Goal: Task Accomplishment & Management: Complete application form

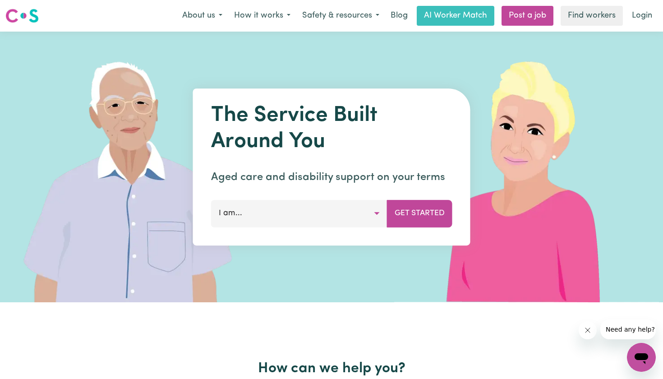
click at [305, 213] on button "I am..." at bounding box center [299, 213] width 176 height 27
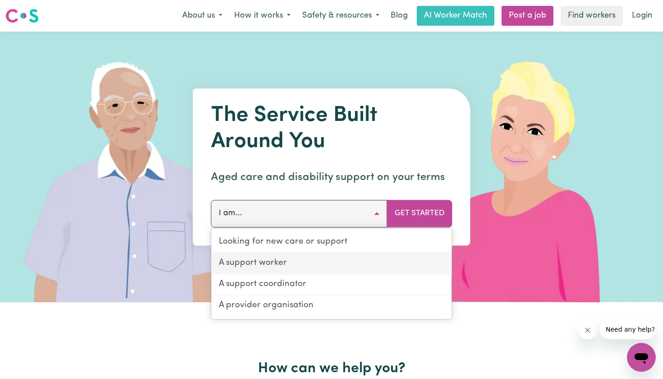
click at [303, 258] on link "A support worker" at bounding box center [332, 263] width 241 height 21
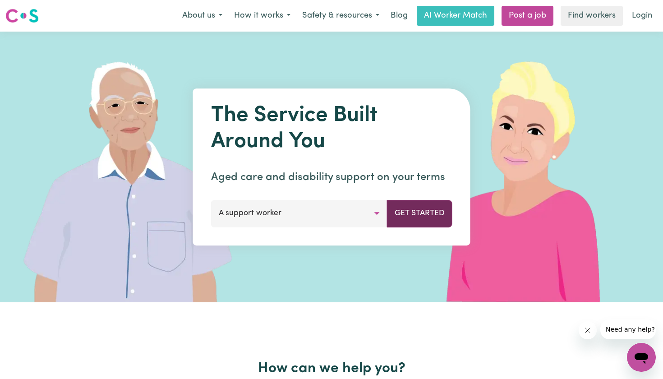
click at [412, 206] on button "Get Started" at bounding box center [419, 213] width 65 height 27
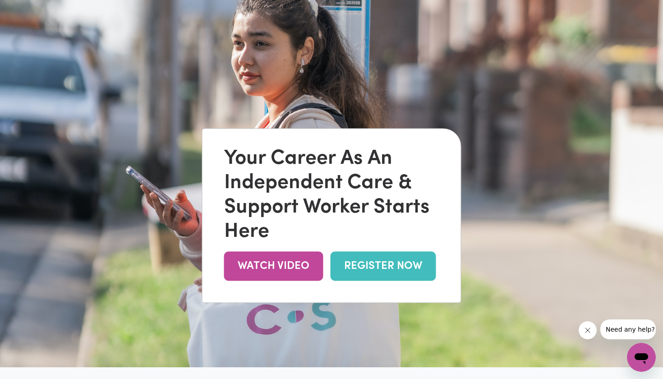
scroll to position [51, 0]
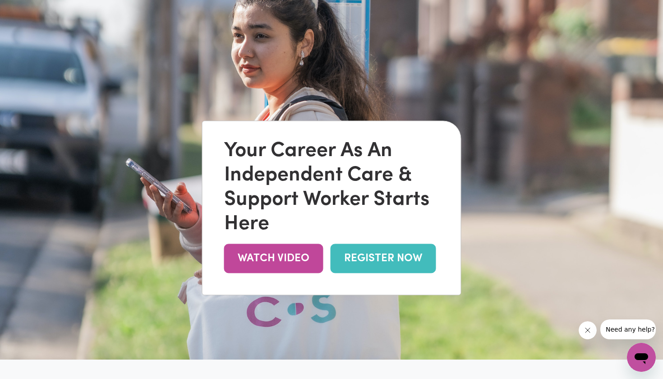
click at [383, 259] on link "REGISTER NOW" at bounding box center [384, 258] width 106 height 29
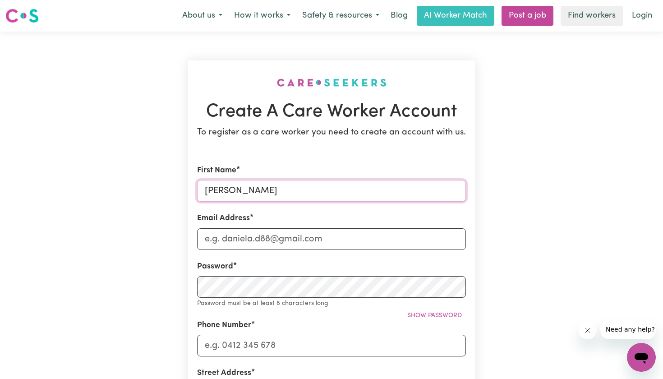
type input "Sarah"
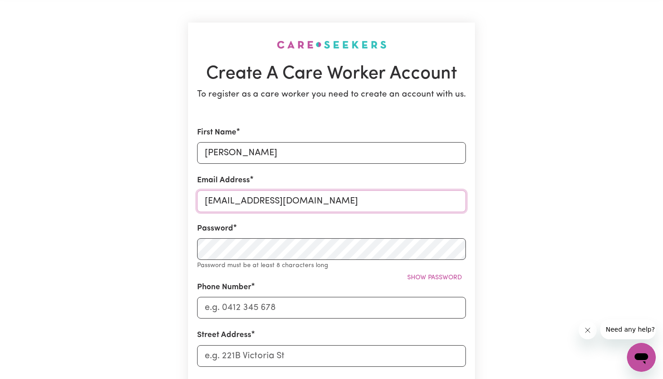
scroll to position [38, 0]
type input "sarahgray261@icloud.com"
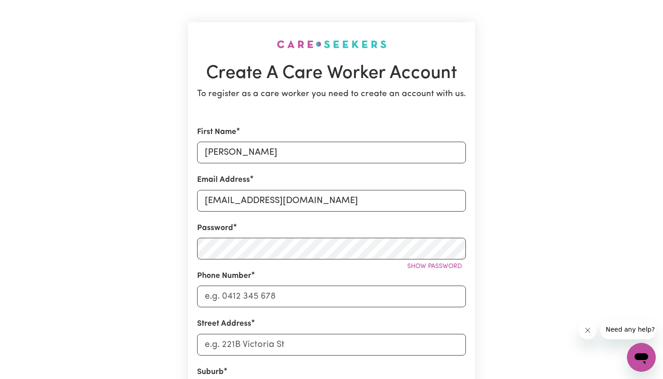
click at [273, 250] on form "First Name Sarah Email Address sarahgray261@icloud.com Password Show password P…" at bounding box center [331, 360] width 269 height 468
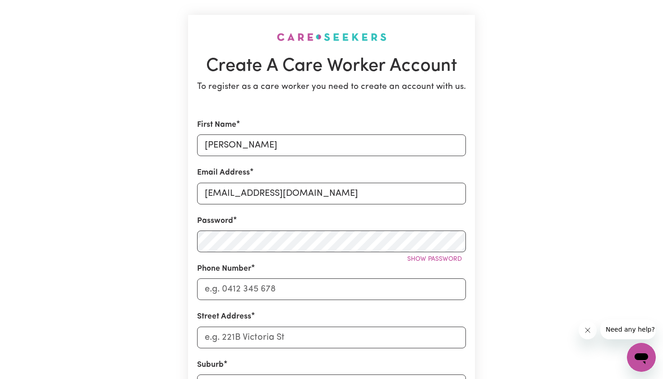
scroll to position [61, 0]
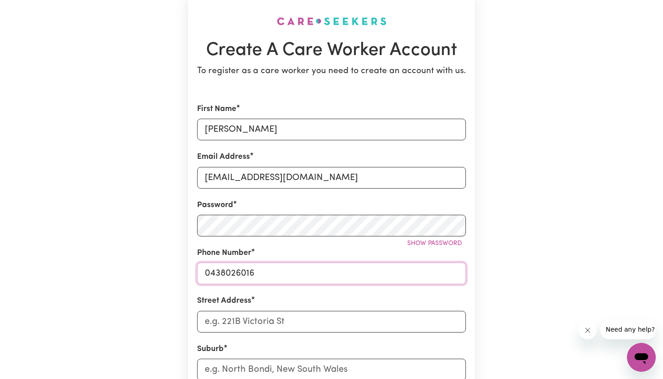
type input "0438026016"
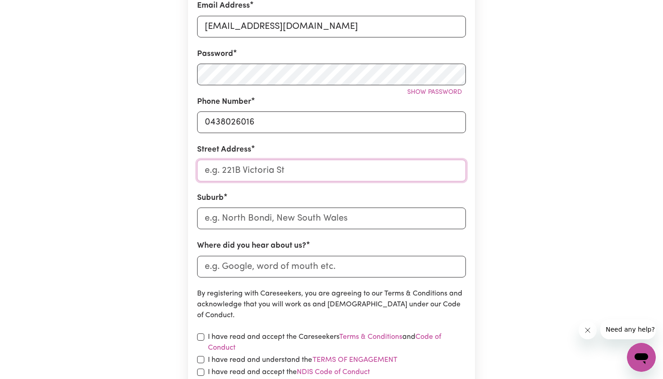
scroll to position [216, 0]
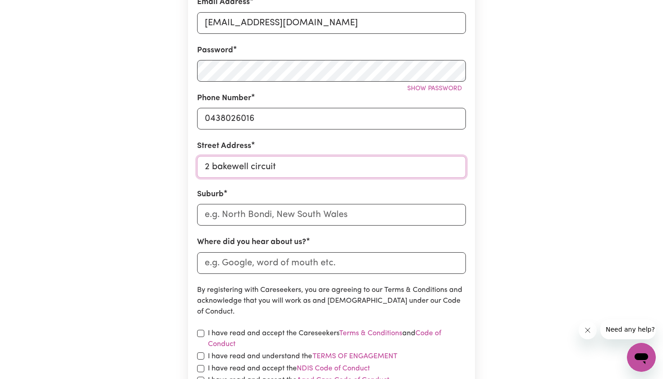
type input "2 bakewell circuit"
click at [255, 209] on input "text" at bounding box center [331, 215] width 269 height 22
type input "Scon"
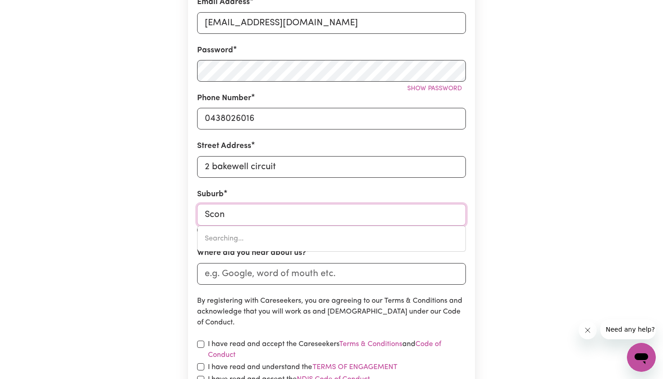
type input "SconE, New South Wales, 2337"
type input "Scone"
type input "Scone, New South Wales, 2337"
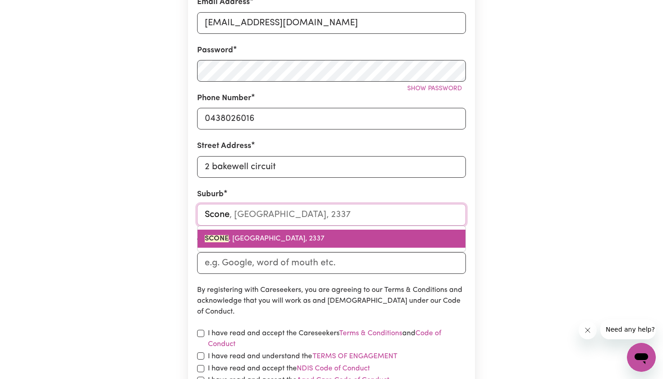
click at [255, 239] on span "SCONE , New South Wales, 2337" at bounding box center [265, 238] width 120 height 7
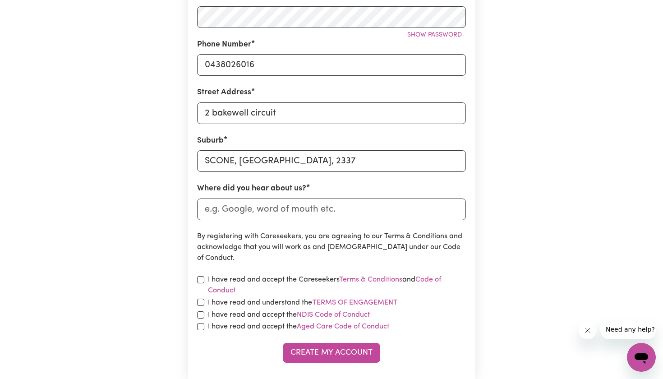
scroll to position [317, 0]
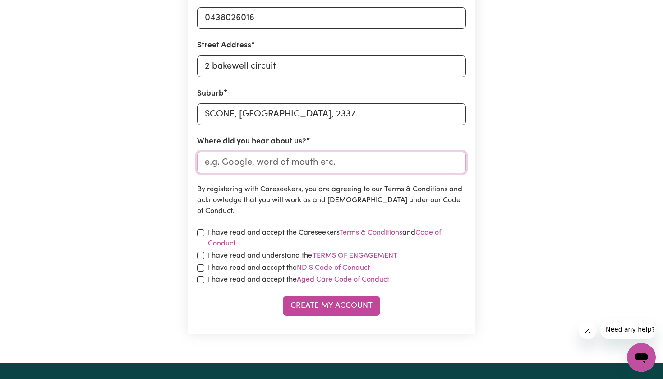
click at [256, 157] on input "Where did you hear about us?" at bounding box center [331, 163] width 269 height 22
type input "chat gpt"
click at [201, 235] on div "I have read and accept the Careseekers Terms & Conditions and Code of Conduct" at bounding box center [331, 238] width 269 height 22
click at [201, 233] on input "checkbox" at bounding box center [200, 232] width 7 height 7
checkbox input "true"
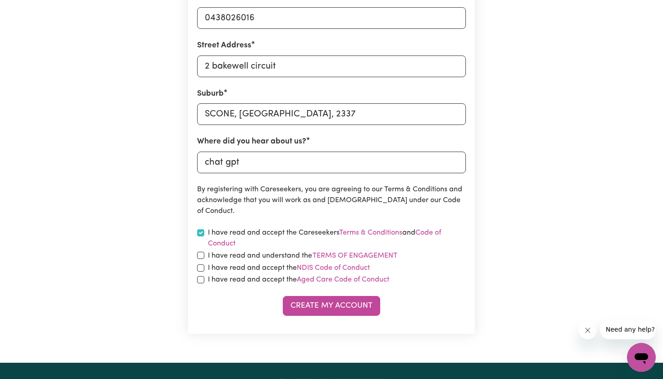
click at [200, 257] on div "I have read and understand the Terms of Engagement" at bounding box center [331, 256] width 269 height 12
click at [201, 264] on input "checkbox" at bounding box center [200, 267] width 7 height 7
checkbox input "true"
click at [201, 258] on div "I have read and understand the Terms of Engagement" at bounding box center [331, 256] width 269 height 12
click at [201, 254] on input "checkbox" at bounding box center [200, 255] width 7 height 7
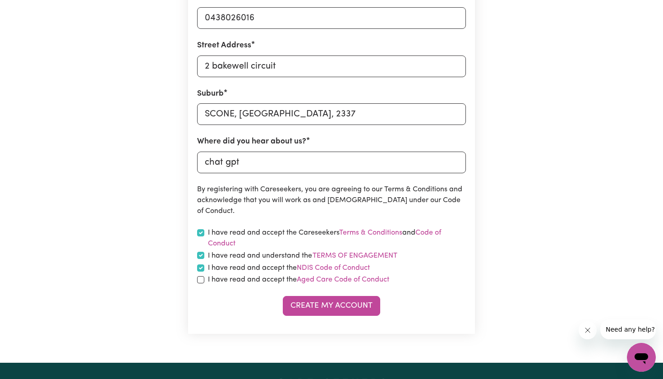
checkbox input "true"
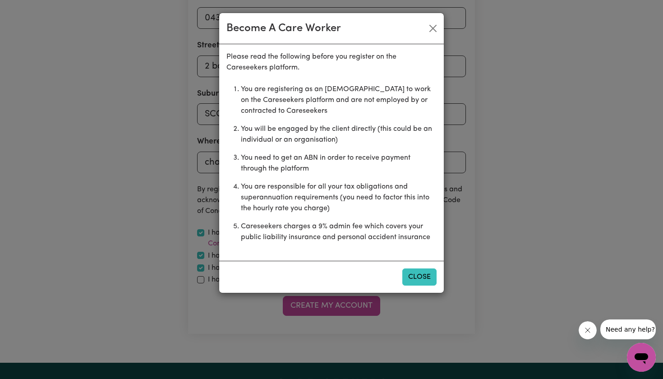
click at [422, 272] on button "Close" at bounding box center [420, 277] width 34 height 17
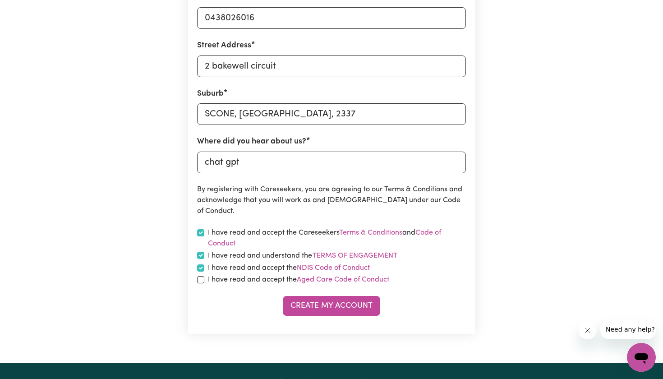
click at [206, 276] on div "I have read and accept the Aged Care Code of Conduct" at bounding box center [331, 279] width 269 height 11
click at [196, 282] on section "Create A Care Worker Account To register as a care worker you need to create an…" at bounding box center [331, 39] width 287 height 590
click at [202, 278] on input "checkbox" at bounding box center [200, 279] width 7 height 7
checkbox input "true"
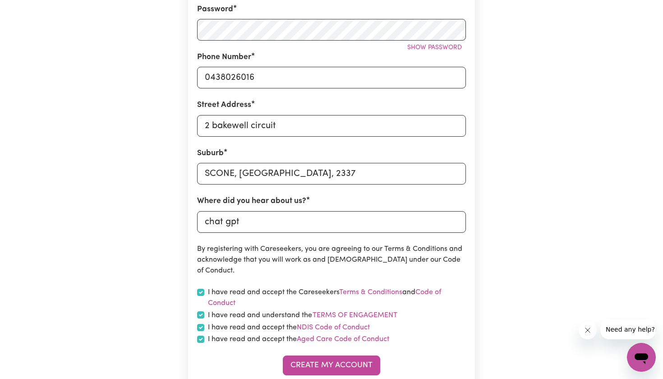
scroll to position [282, 0]
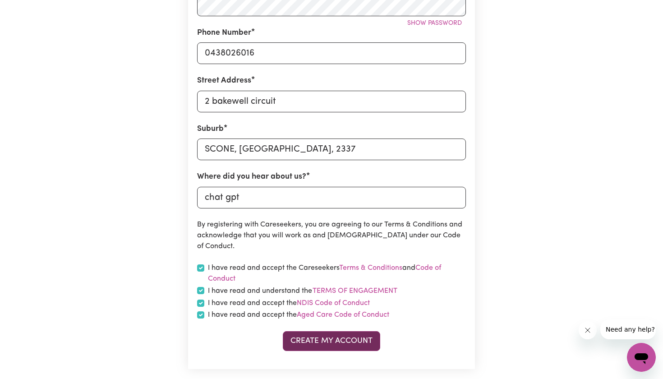
click at [328, 343] on button "Create My Account" at bounding box center [331, 341] width 97 height 20
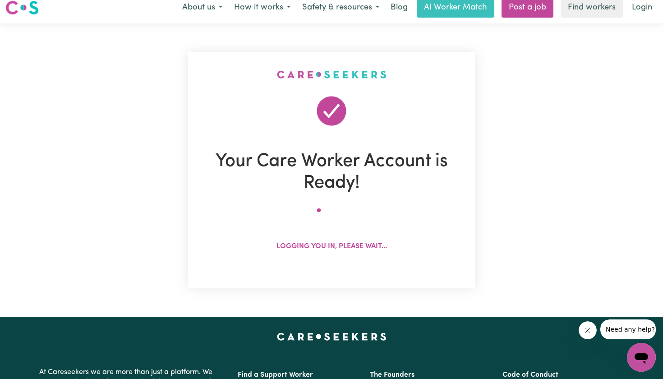
scroll to position [0, 0]
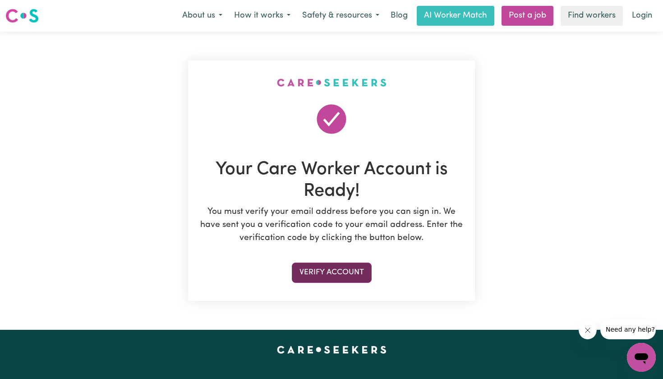
click at [341, 269] on button "Verify Account" at bounding box center [332, 273] width 80 height 20
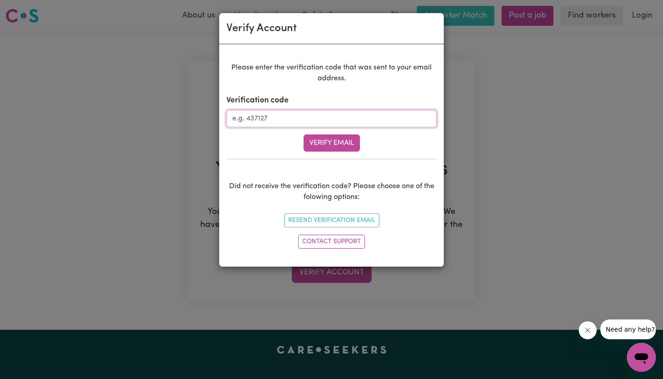
click at [311, 123] on input "Verification code" at bounding box center [332, 118] width 210 height 17
type input "253618"
click at [331, 143] on button "Verify Email" at bounding box center [332, 142] width 56 height 17
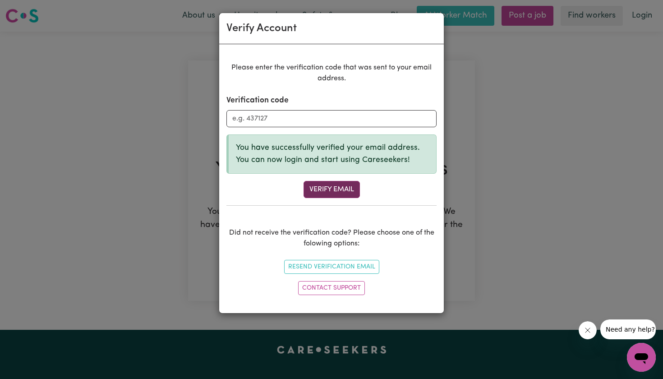
click at [323, 184] on button "Verify Email" at bounding box center [332, 189] width 56 height 17
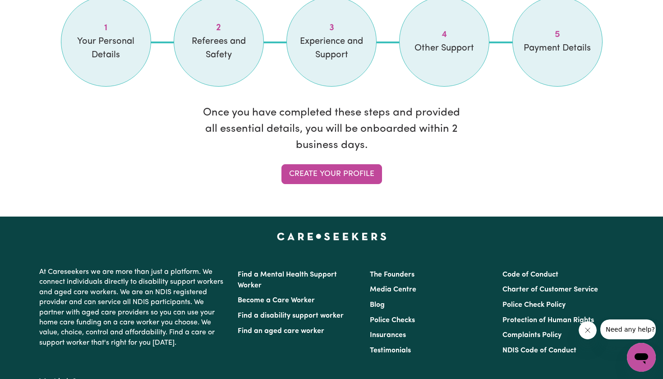
scroll to position [813, 0]
